Goal: Navigation & Orientation: Go to known website

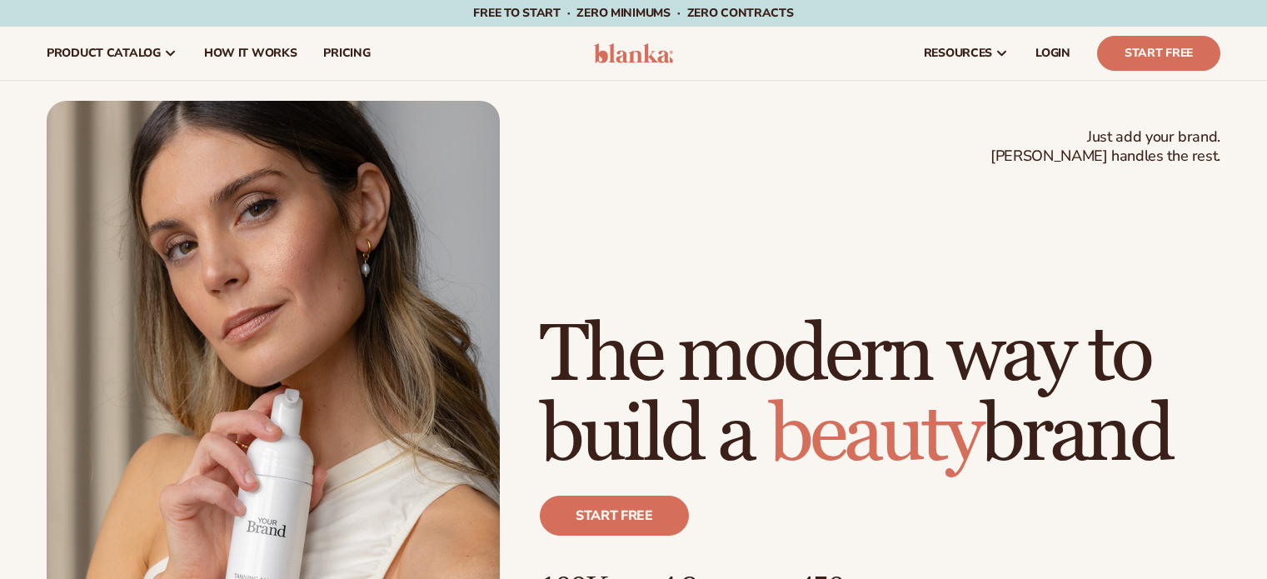
click at [1010, 162] on div "Just add your brand. Blanka handles the rest. beauty,skin care,wellness,makeup …" at bounding box center [634, 386] width 1174 height 571
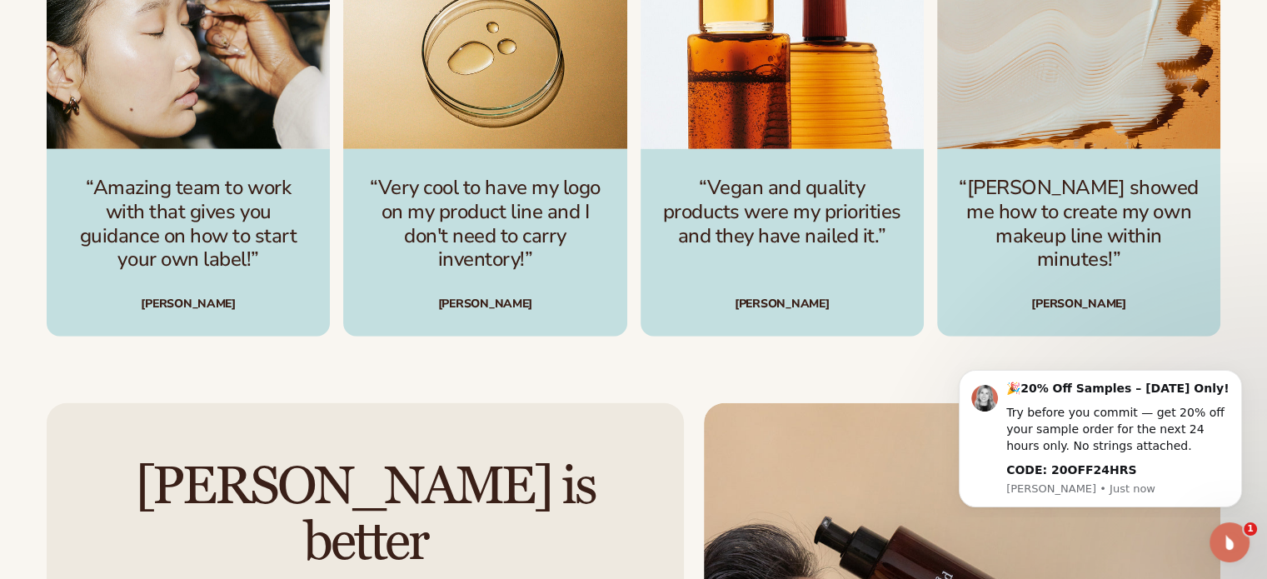
scroll to position [5053, 0]
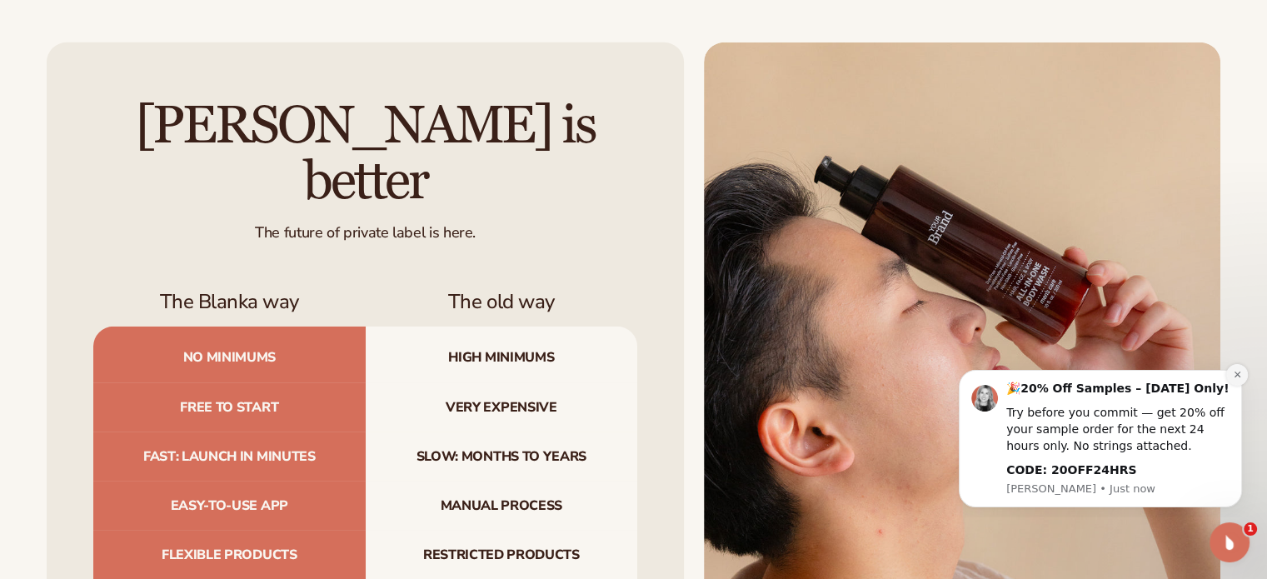
click at [1234, 372] on icon "Dismiss notification" at bounding box center [1237, 375] width 6 height 6
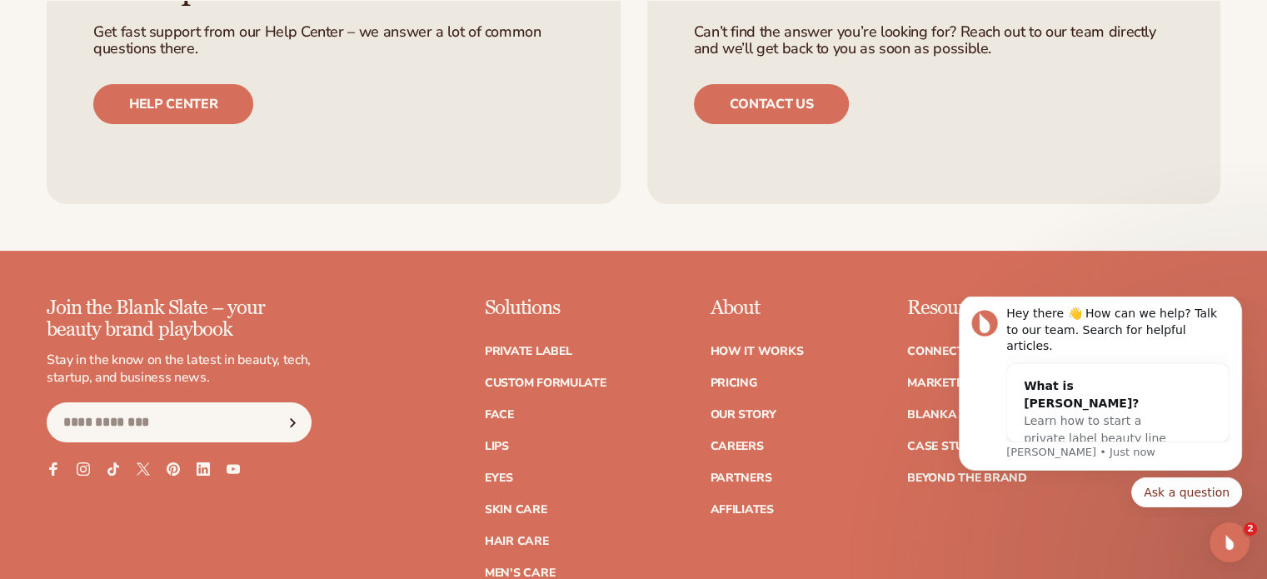
scroll to position [6925, 0]
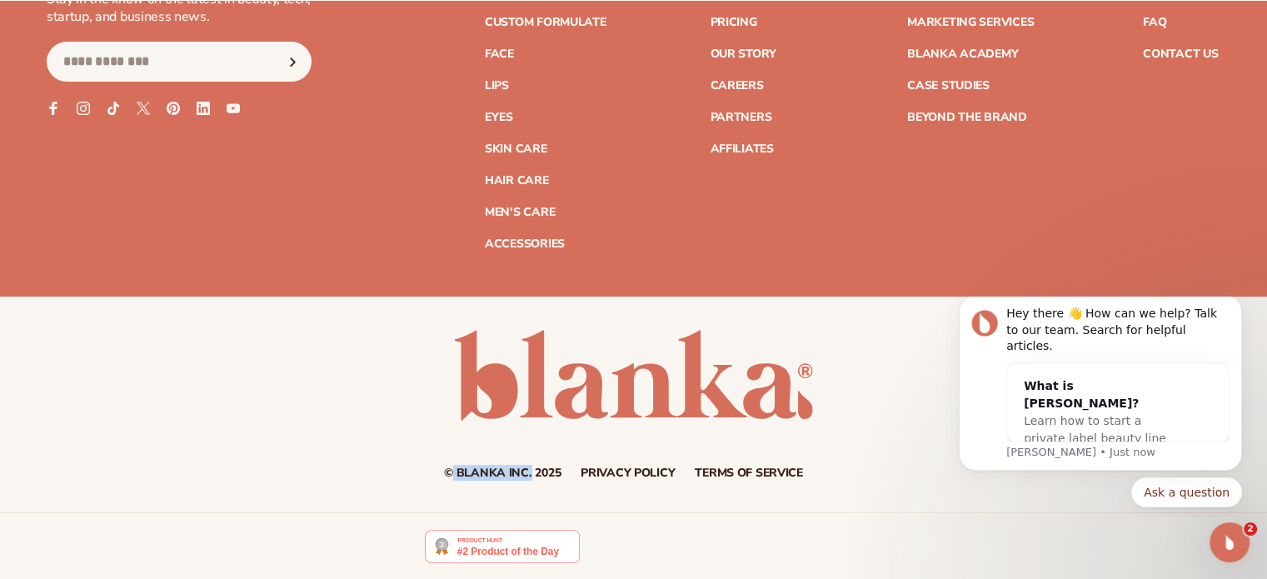
drag, startPoint x: 453, startPoint y: 464, endPoint x: 528, endPoint y: 469, distance: 75.1
click at [528, 469] on small "© Blanka Inc. 2025" at bounding box center [502, 473] width 117 height 16
drag, startPoint x: 528, startPoint y: 469, endPoint x: 452, endPoint y: 469, distance: 75.8
click at [452, 469] on small "© Blanka Inc. 2025" at bounding box center [502, 473] width 117 height 16
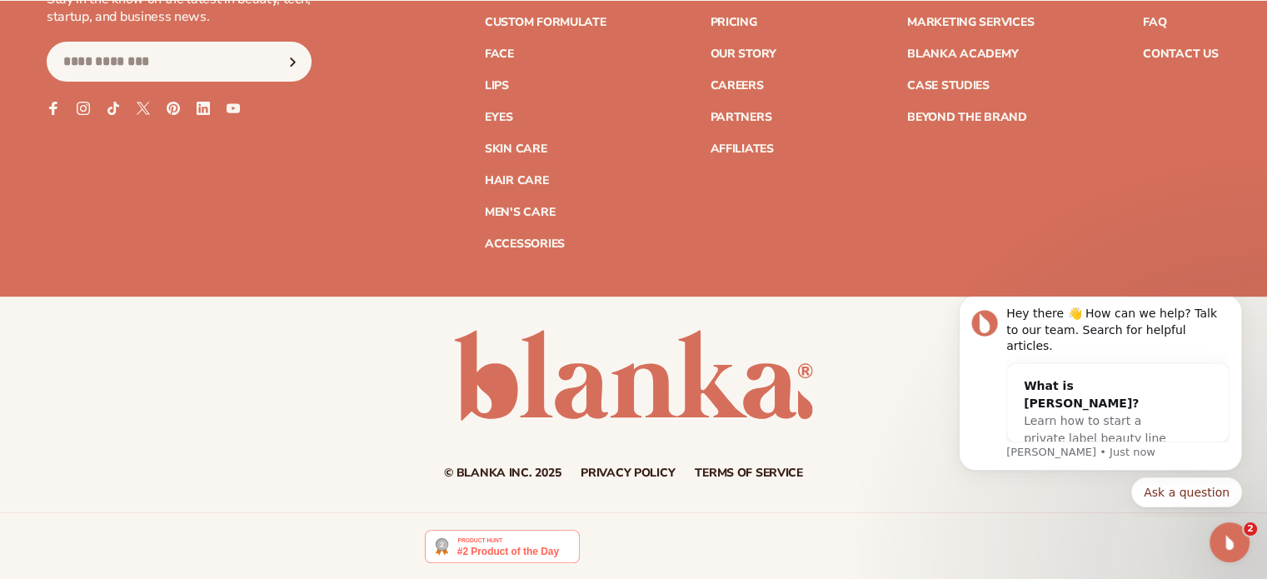
click at [273, 314] on div "© Blanka Inc. 2025 Privacy policy Terms of service Contact information" at bounding box center [633, 405] width 1267 height 216
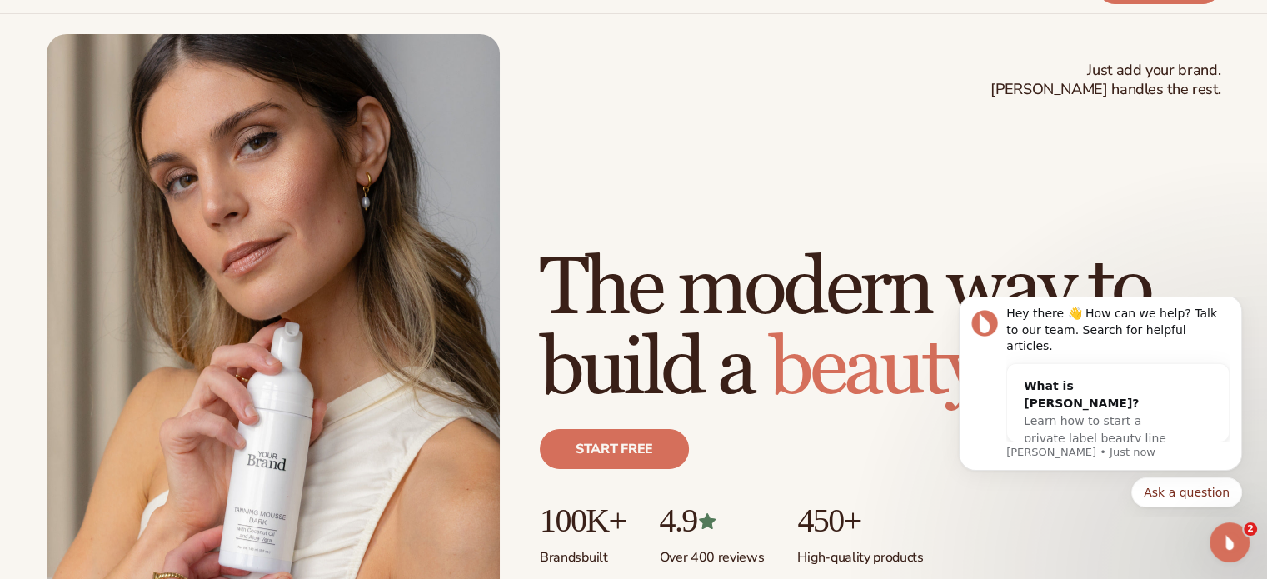
scroll to position [0, 0]
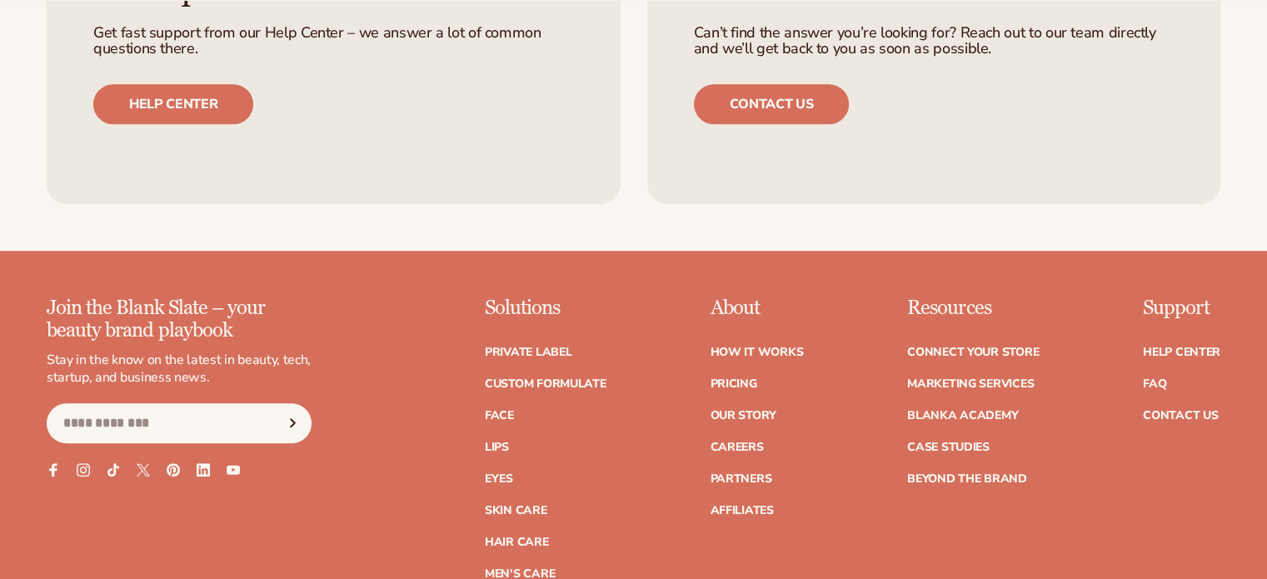
scroll to position [1325, 0]
